Goal: Check status: Check status

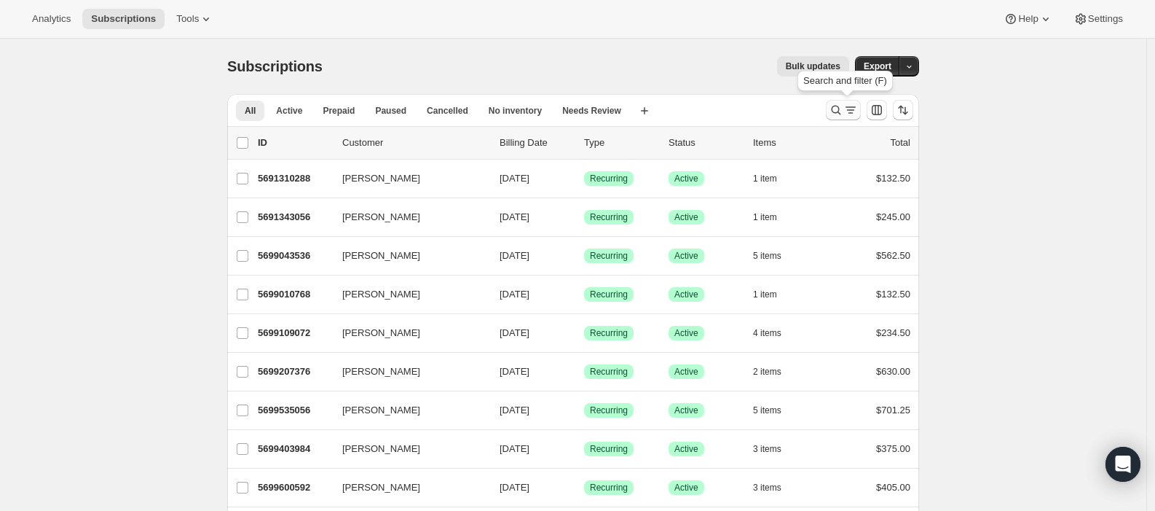
click at [841, 109] on icon "Search and filter results" at bounding box center [836, 110] width 15 height 15
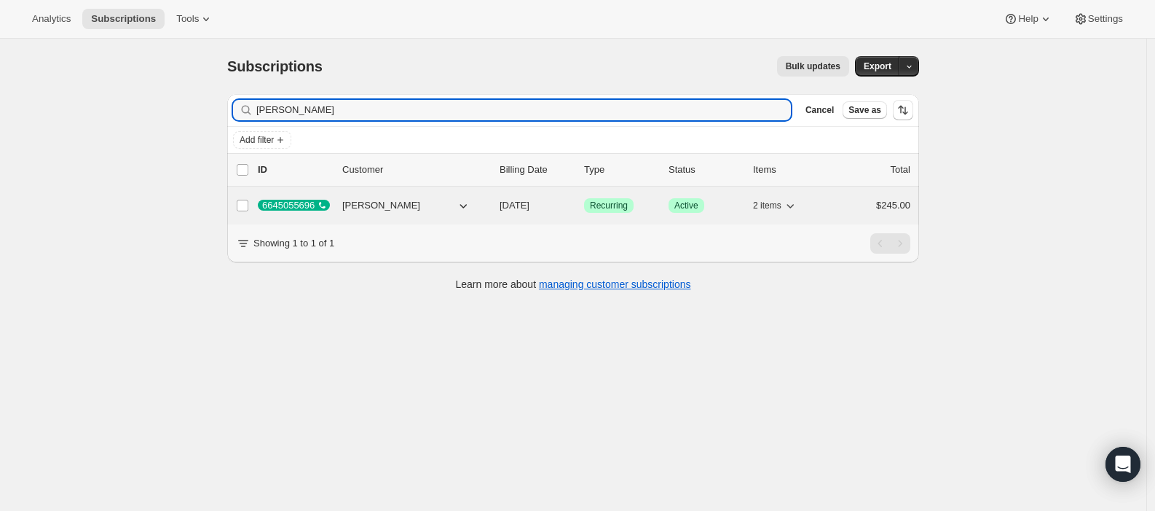
type input "[PERSON_NAME]"
click at [387, 206] on span "[PERSON_NAME]" at bounding box center [381, 205] width 78 height 15
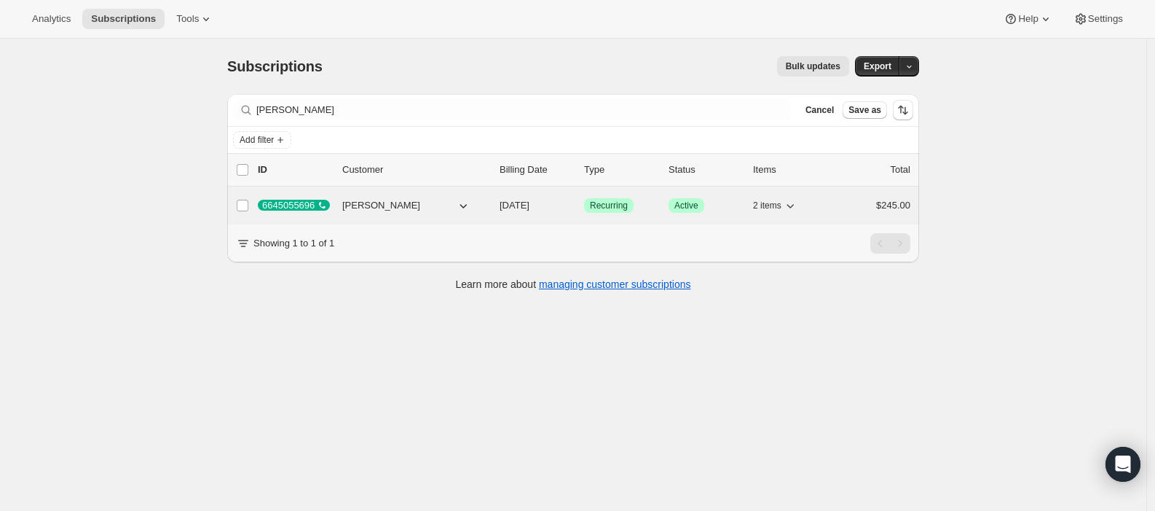
click at [607, 202] on span "Recurring" at bounding box center [609, 206] width 38 height 12
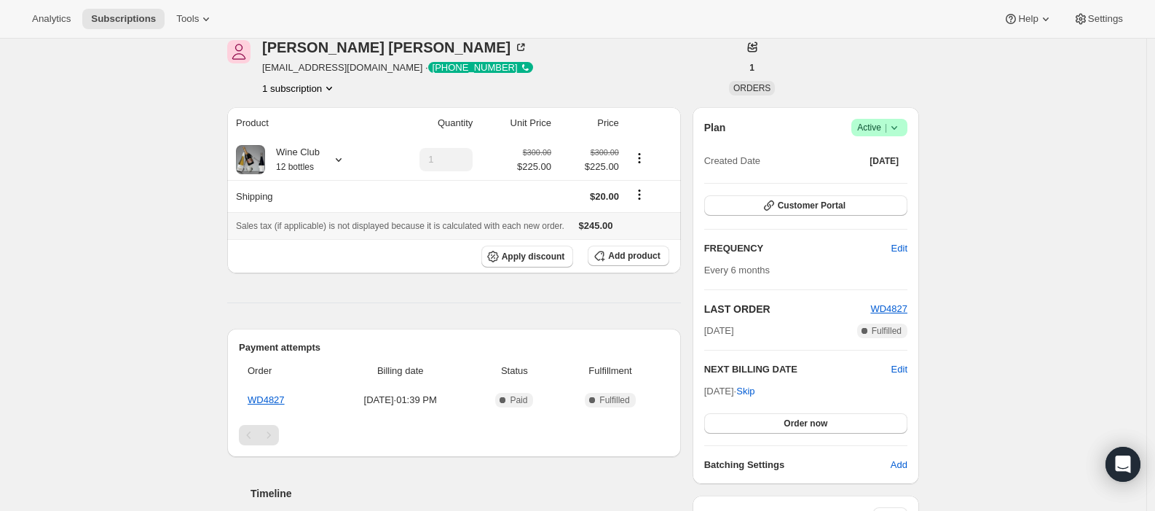
scroll to position [84, 0]
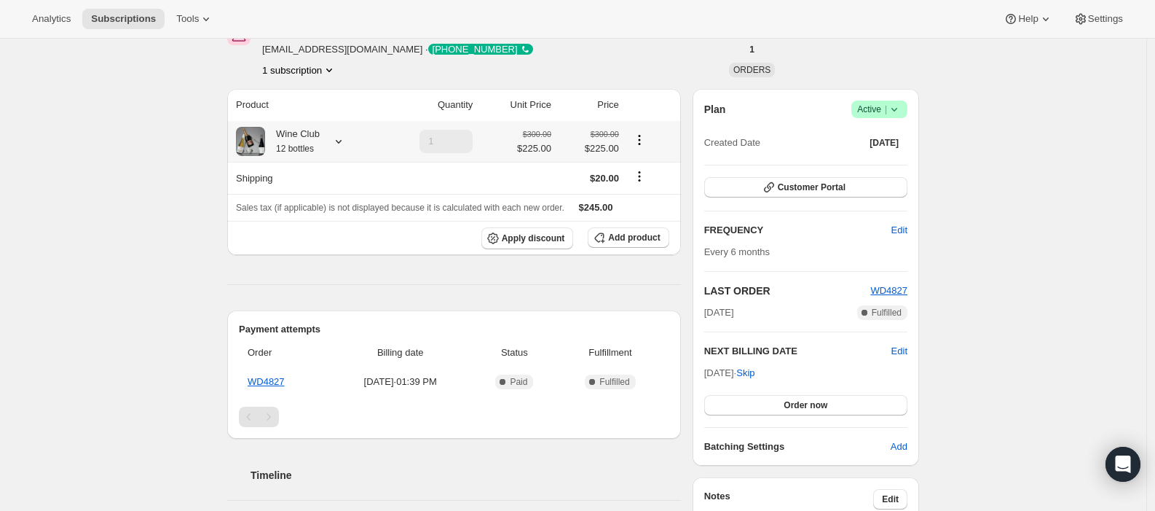
click at [346, 140] on icon at bounding box center [338, 141] width 15 height 15
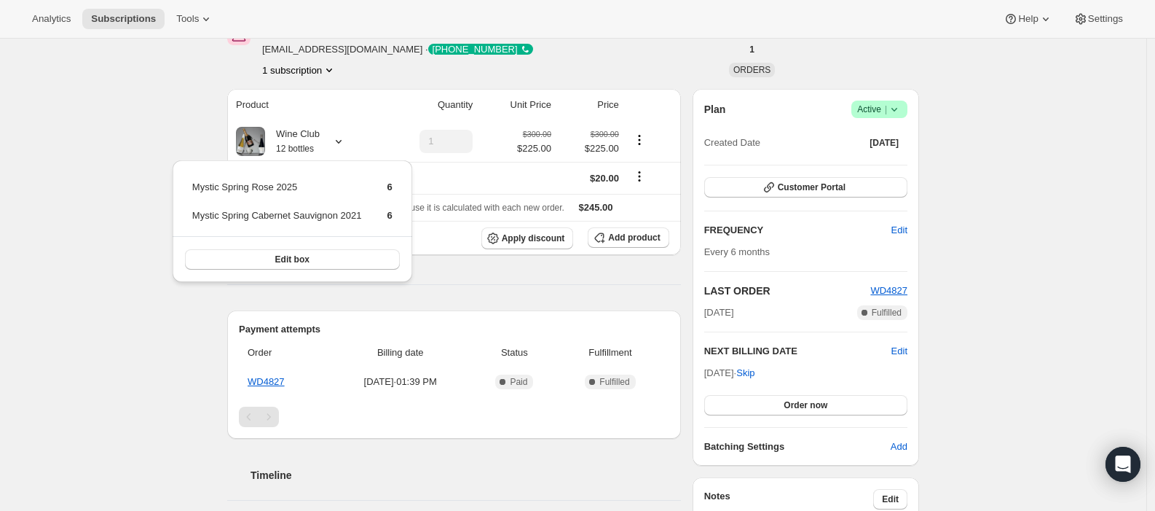
click at [116, 206] on div "Subscription # 6645055696 . This page is ready Subscription # 6645055696 Succes…" at bounding box center [573, 402] width 1146 height 894
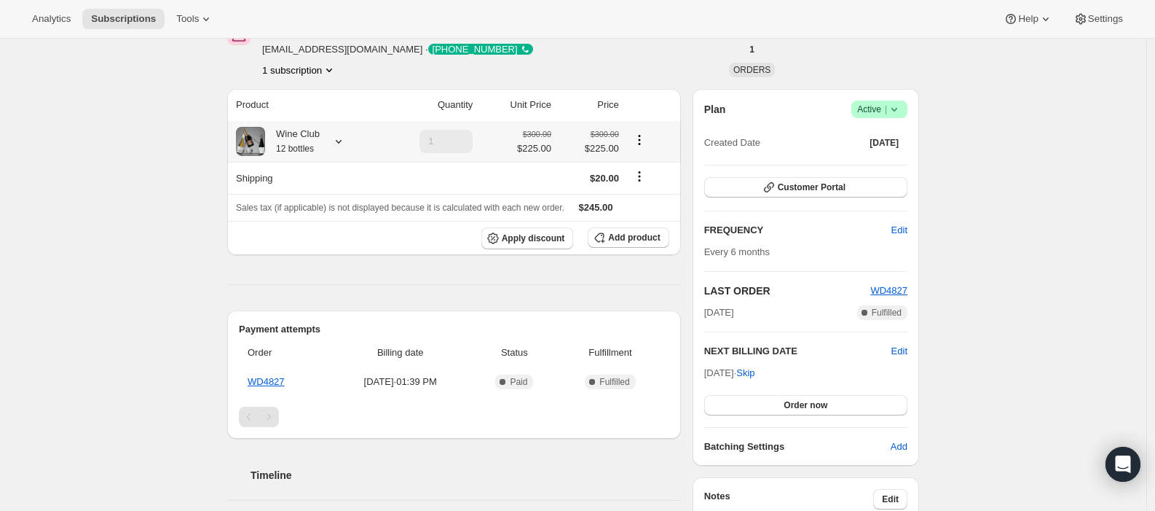
click at [346, 137] on icon at bounding box center [338, 141] width 15 height 15
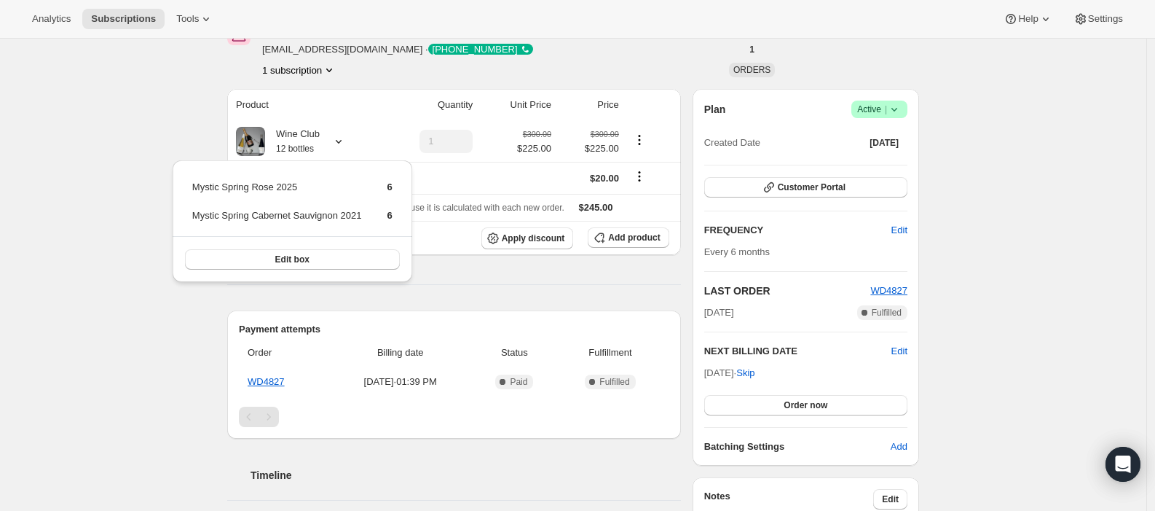
drag, startPoint x: 185, startPoint y: 416, endPoint x: 191, endPoint y: 422, distance: 8.2
click at [184, 416] on div "Subscription # 6645055696 . This page is ready Subscription # 6645055696 Succes…" at bounding box center [573, 402] width 1146 height 894
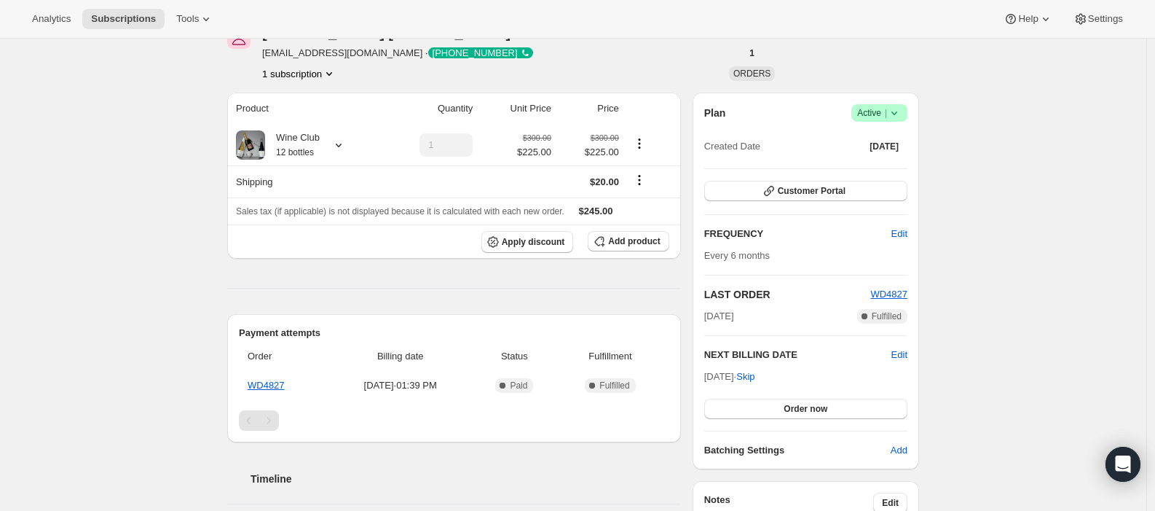
scroll to position [0, 0]
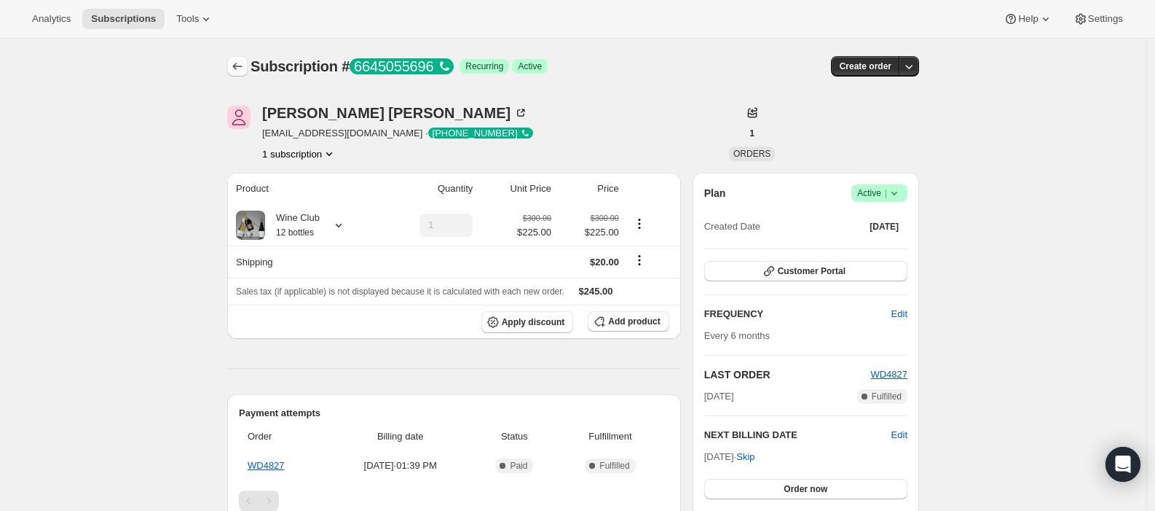
click at [235, 62] on icon "Subscriptions" at bounding box center [237, 66] width 15 height 15
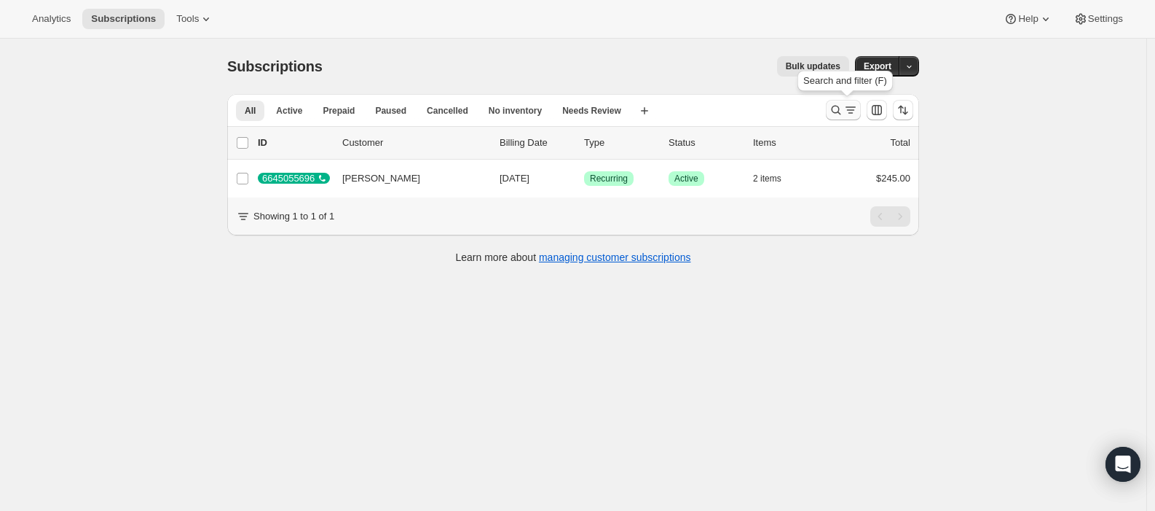
click at [841, 107] on icon "Search and filter results" at bounding box center [836, 110] width 9 height 9
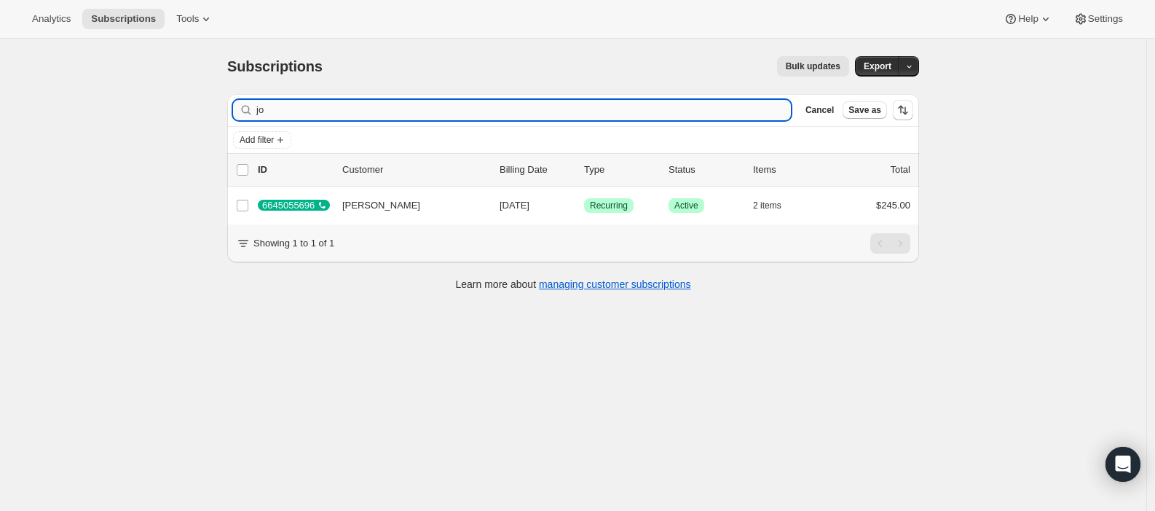
type input "j"
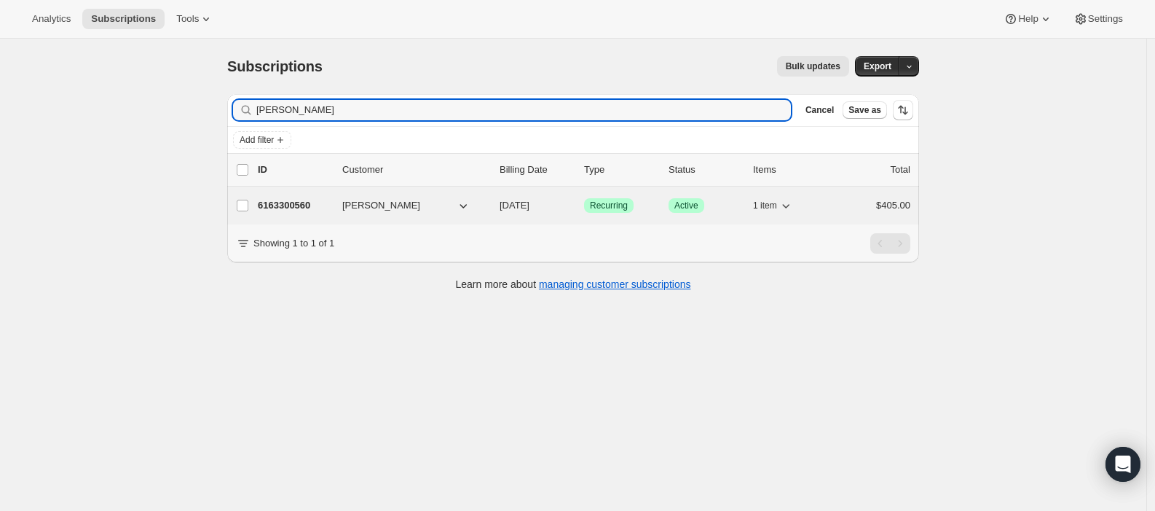
type input "[PERSON_NAME]"
click at [529, 208] on span "[DATE]" at bounding box center [515, 205] width 30 height 11
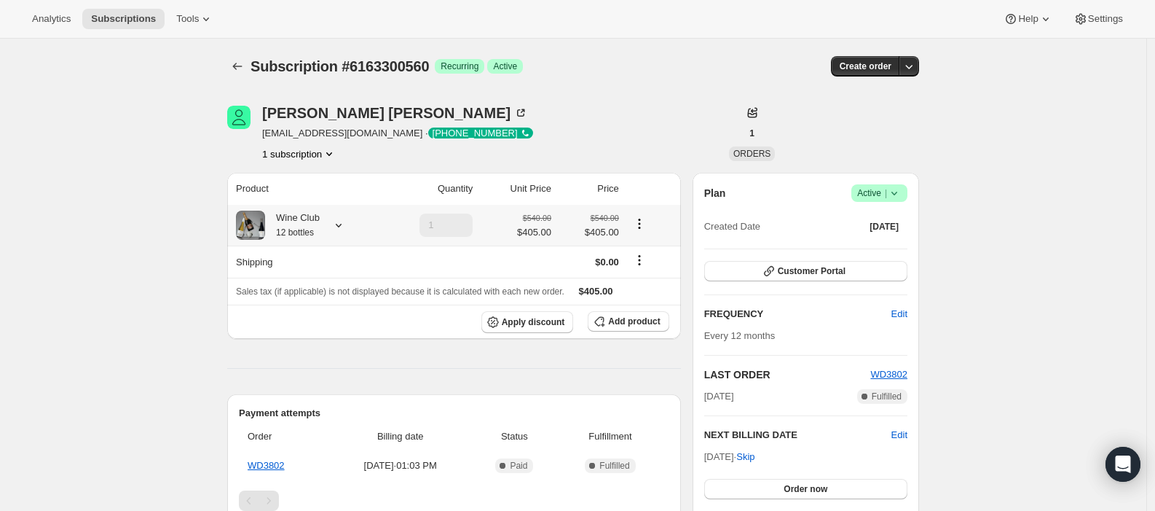
click at [341, 220] on icon at bounding box center [338, 225] width 15 height 15
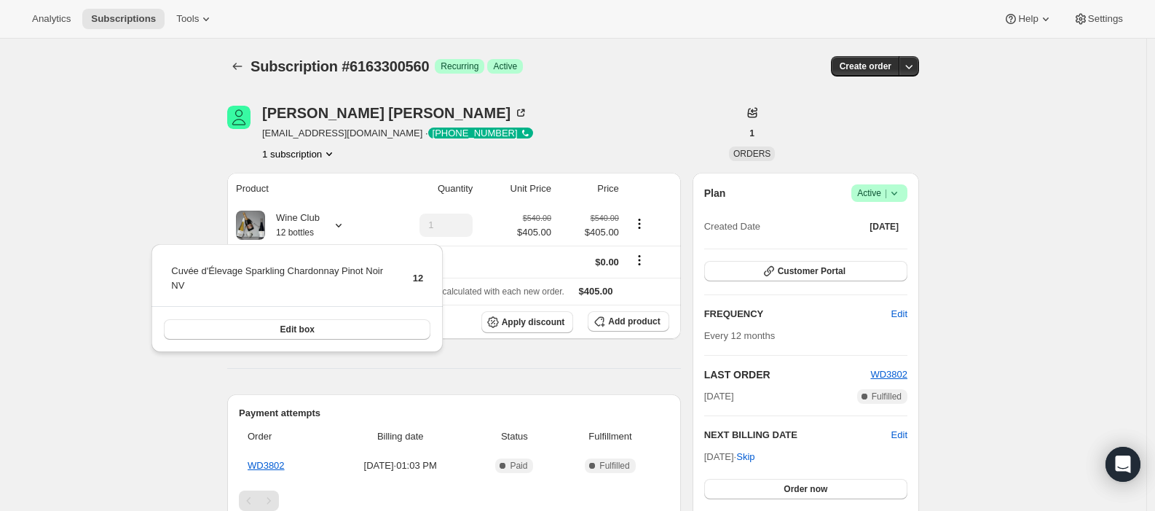
click at [140, 343] on div "Subscription #6163300560. This page is ready Subscription #6163300560 Success R…" at bounding box center [573, 500] width 1146 height 923
